Goal: Transaction & Acquisition: Purchase product/service

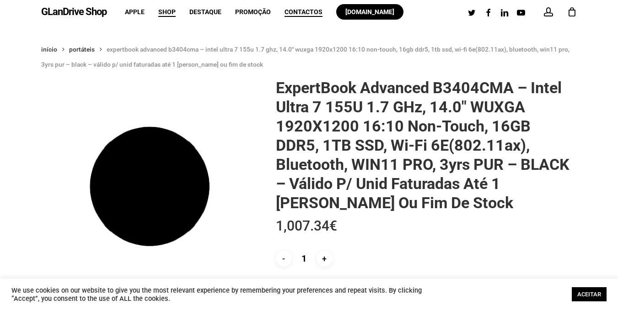
click at [308, 9] on span "Contactos" at bounding box center [303, 11] width 38 height 7
click at [326, 260] on input "+" at bounding box center [324, 259] width 16 height 16
type input "3"
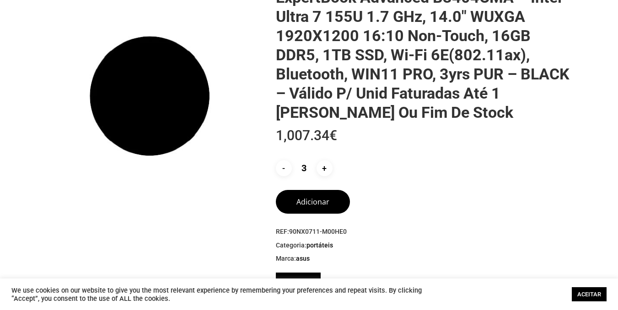
scroll to position [183, 0]
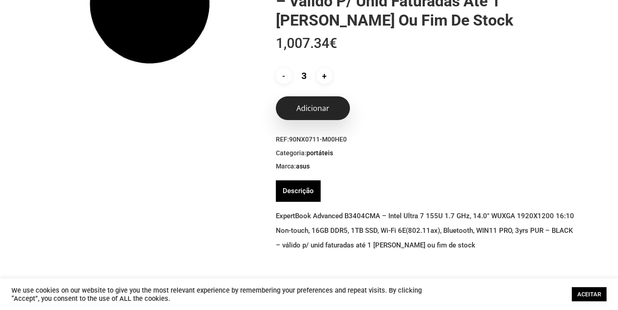
click at [325, 113] on button "Adicionar" at bounding box center [313, 108] width 74 height 24
click at [593, 293] on link "ACEITAR" at bounding box center [588, 295] width 35 height 14
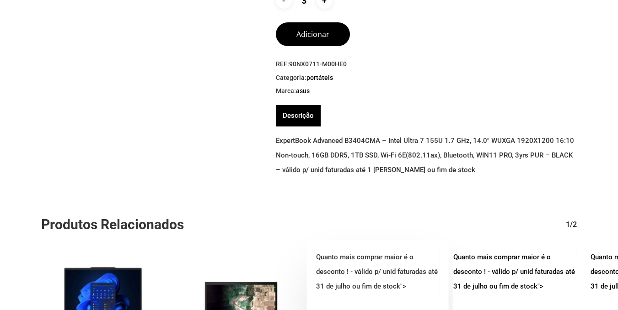
scroll to position [137, 0]
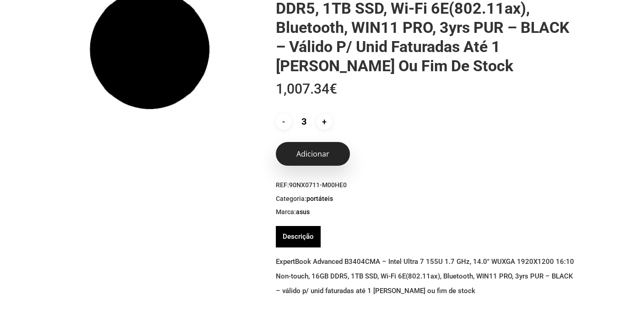
click at [319, 154] on button "Adicionar" at bounding box center [313, 154] width 74 height 24
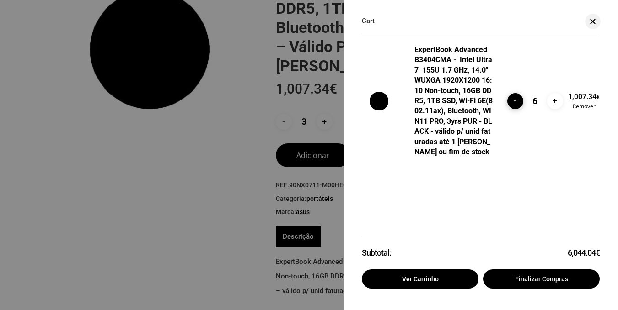
click at [518, 101] on input "-" at bounding box center [515, 101] width 16 height 16
click at [518, 101] on div "ExpertBook Advanced B3404CMA - Intel Ultra 7 155U 1.7 GHz, 14.0" WUXGA 1920X120…" at bounding box center [480, 162] width 274 height 290
click at [518, 101] on input "-" at bounding box center [515, 101] width 16 height 16
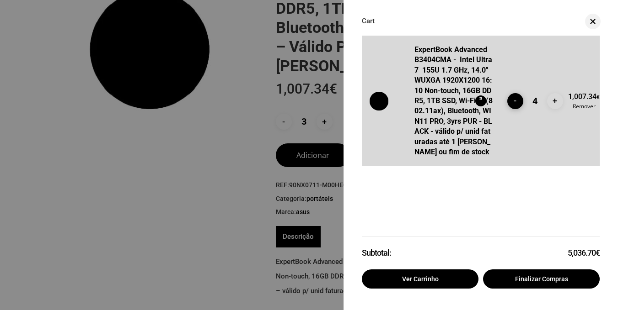
click at [518, 101] on div "ExpertBook Advanced B3404CMA - Intel Ultra 7 155U 1.7 GHz, 14.0" WUXGA 1920X120…" at bounding box center [480, 162] width 274 height 290
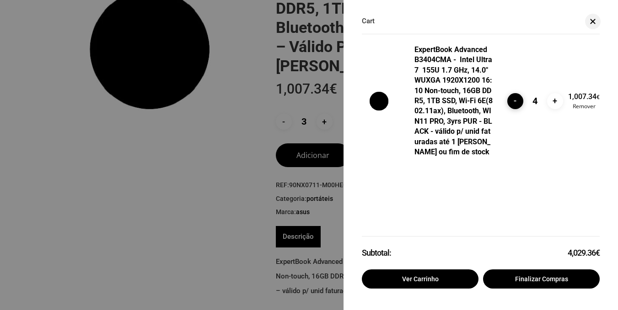
click at [516, 105] on input "-" at bounding box center [515, 101] width 16 height 16
type input "3"
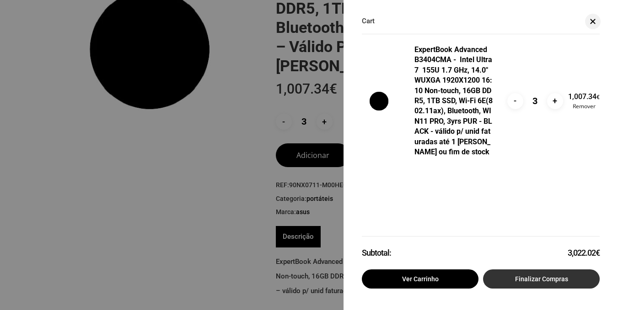
click at [531, 279] on link "Finalizar compras" at bounding box center [541, 279] width 117 height 19
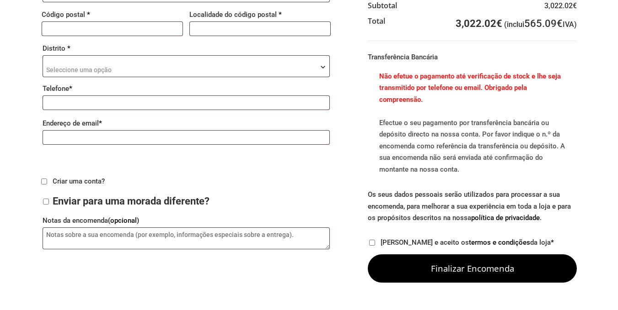
scroll to position [274, 0]
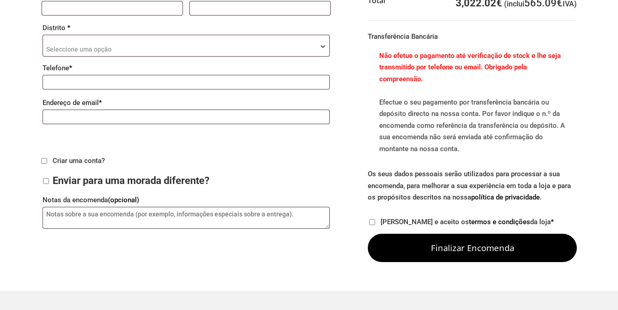
click at [372, 220] on input "Li e aceito os termos e condições da loja *" at bounding box center [372, 222] width 6 height 6
checkbox input "true"
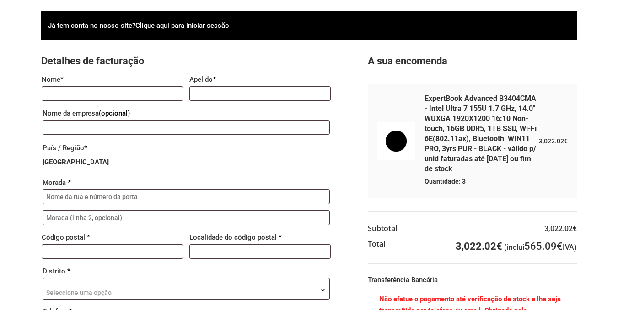
scroll to position [0, 0]
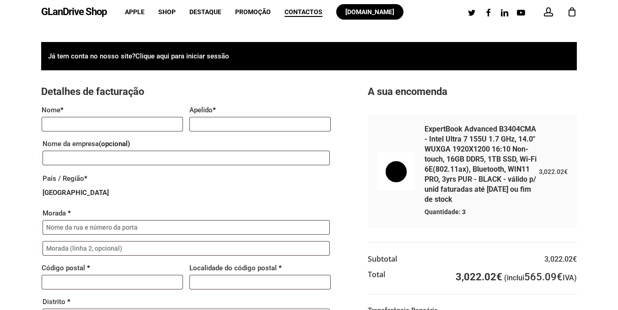
click at [306, 13] on span "Contactos" at bounding box center [303, 11] width 38 height 7
click at [303, 8] on span "Contactos" at bounding box center [303, 11] width 38 height 7
click at [310, 14] on span "Contactos" at bounding box center [303, 11] width 38 height 7
click at [303, 11] on span "Contactos" at bounding box center [303, 11] width 38 height 7
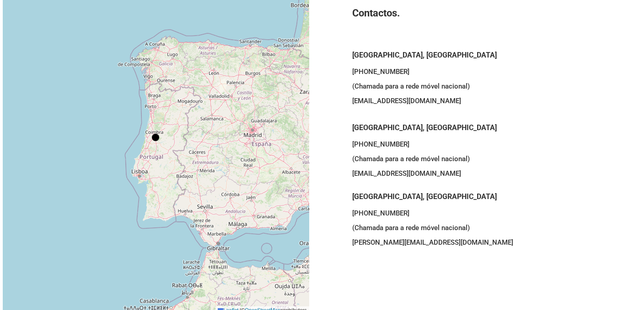
scroll to position [46, 0]
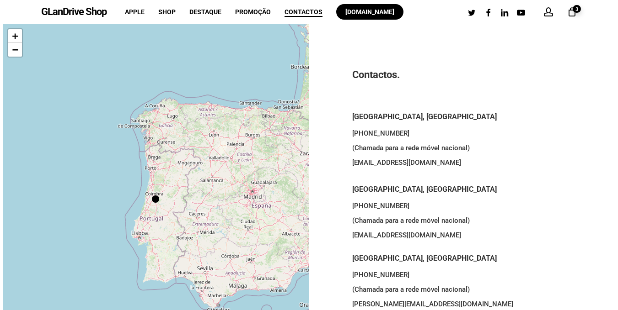
click at [304, 14] on span "Contactos" at bounding box center [303, 11] width 38 height 7
